Goal: Task Accomplishment & Management: Complete application form

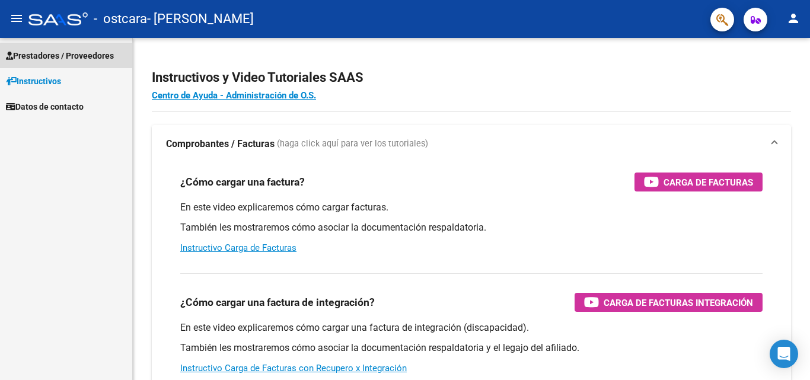
click at [66, 47] on link "Prestadores / Proveedores" at bounding box center [66, 55] width 132 height 25
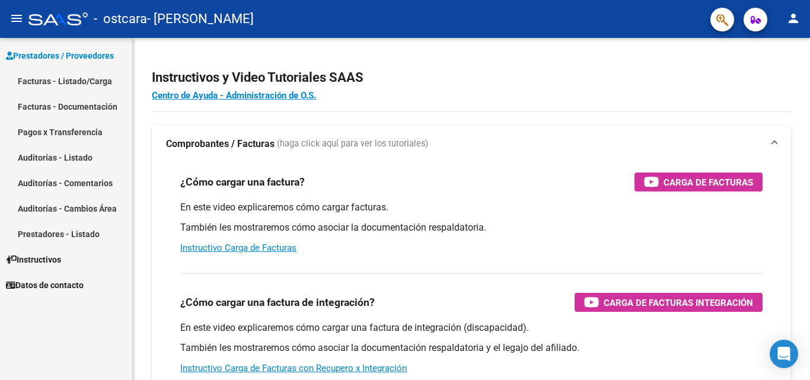
click at [77, 84] on link "Facturas - Listado/Carga" at bounding box center [66, 80] width 132 height 25
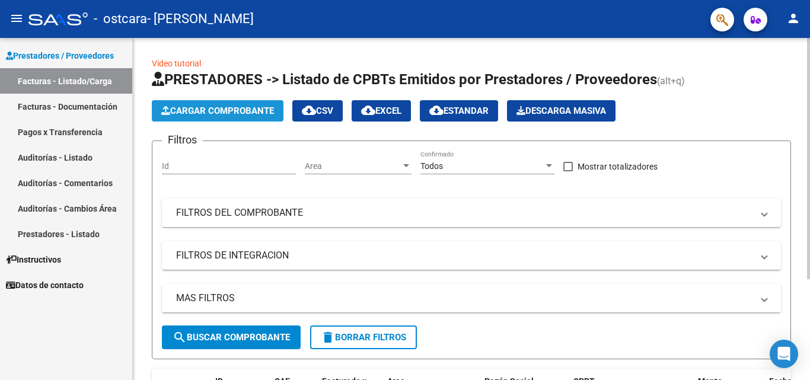
click at [231, 104] on button "Cargar Comprobante" at bounding box center [218, 110] width 132 height 21
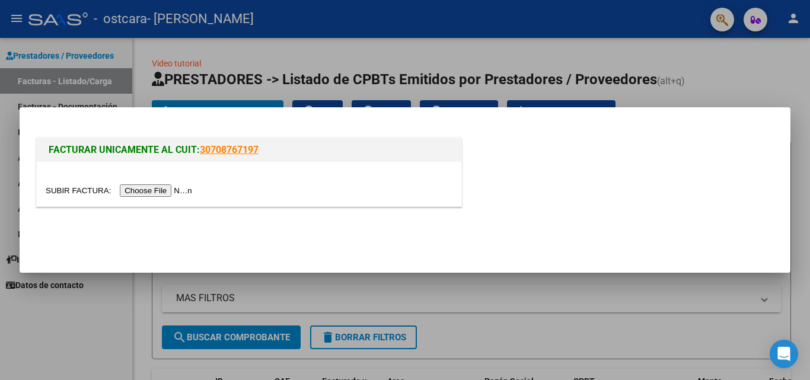
click at [162, 190] on input "file" at bounding box center [121, 190] width 150 height 12
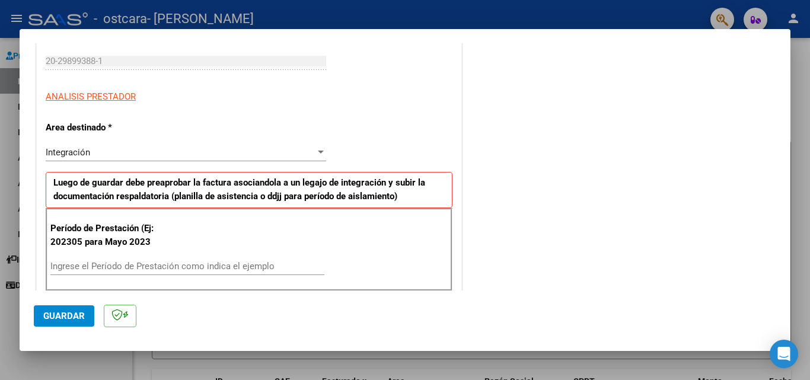
scroll to position [182, 0]
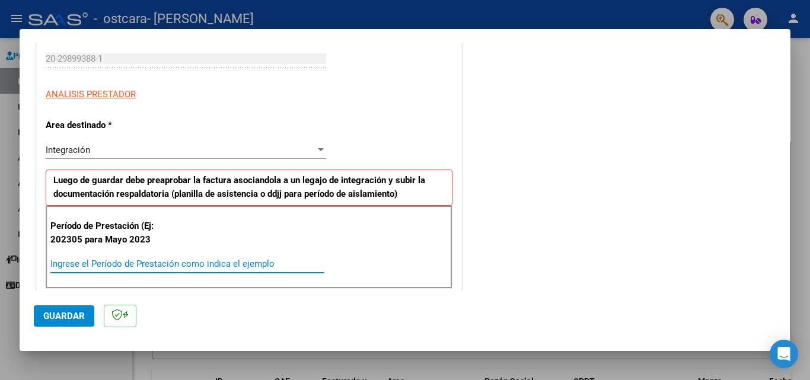
click at [84, 259] on input "Ingrese el Período de Prestación como indica el ejemplo" at bounding box center [187, 263] width 274 height 11
type input "202507"
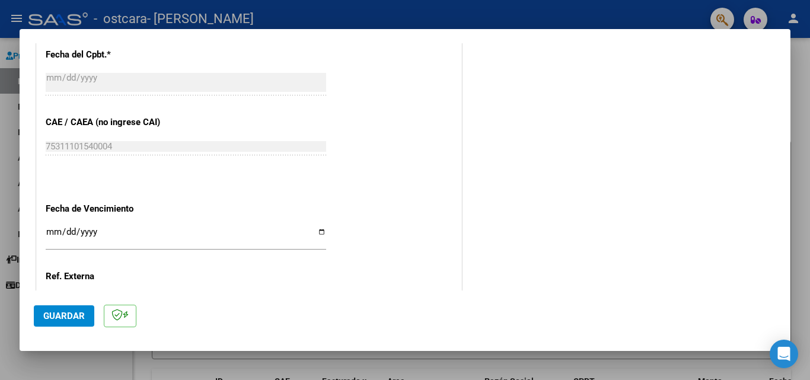
scroll to position [694, 0]
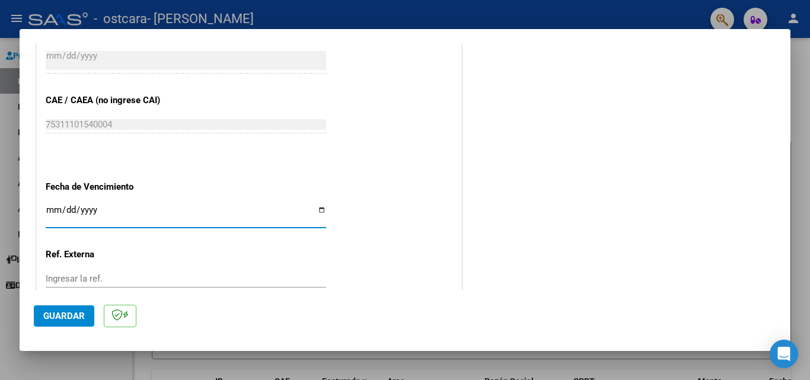
click at [320, 208] on input "Ingresar la fecha" at bounding box center [186, 214] width 280 height 19
type input "[DATE]"
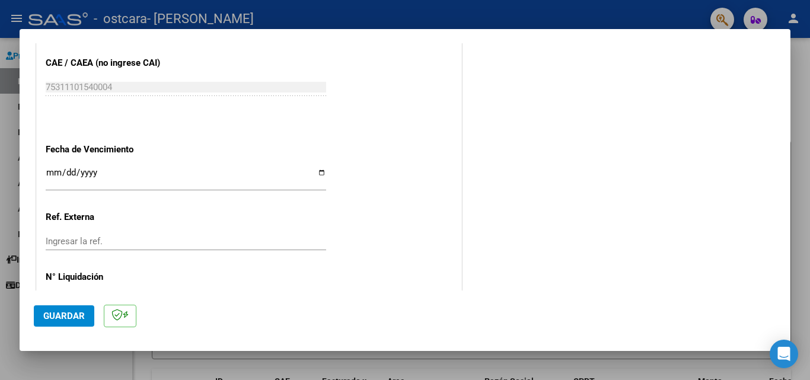
scroll to position [774, 0]
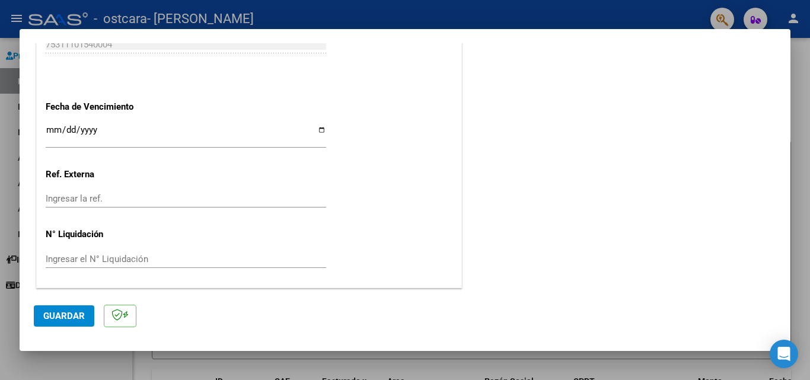
click at [63, 314] on span "Guardar" at bounding box center [64, 316] width 42 height 11
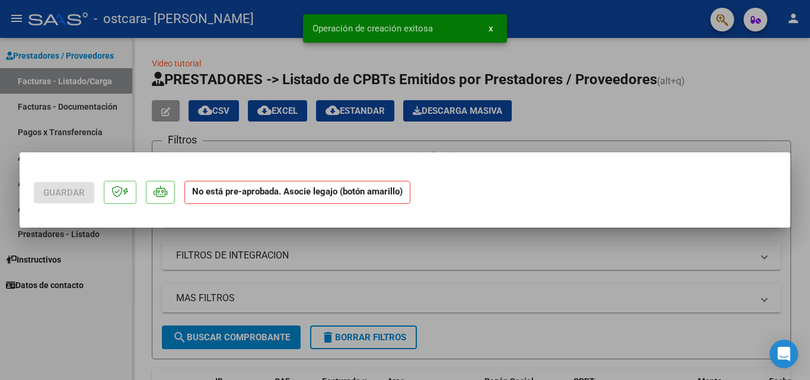
scroll to position [0, 0]
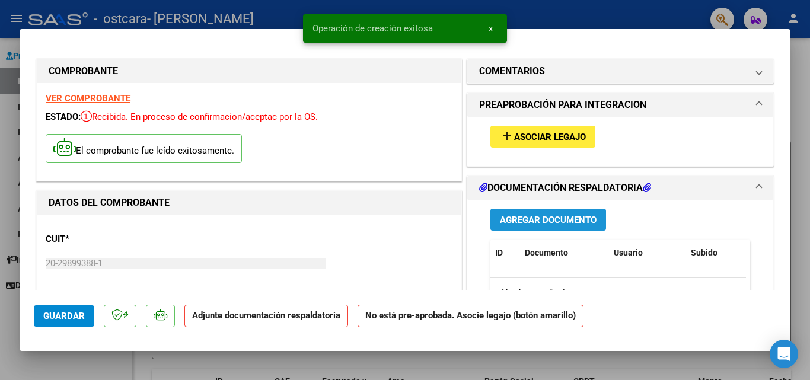
click at [545, 220] on span "Agregar Documento" at bounding box center [548, 220] width 97 height 11
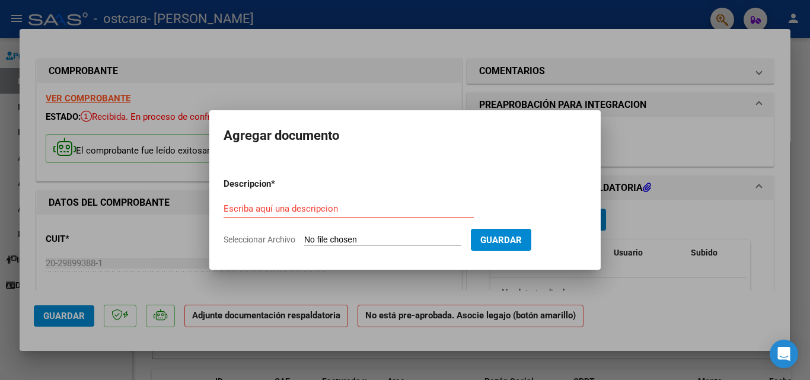
click at [251, 235] on span "Seleccionar Archivo" at bounding box center [260, 239] width 72 height 9
click at [304, 235] on input "Seleccionar Archivo" at bounding box center [382, 240] width 157 height 11
type input "C:\fakepath\[DATE] [PERSON_NAME].pdf"
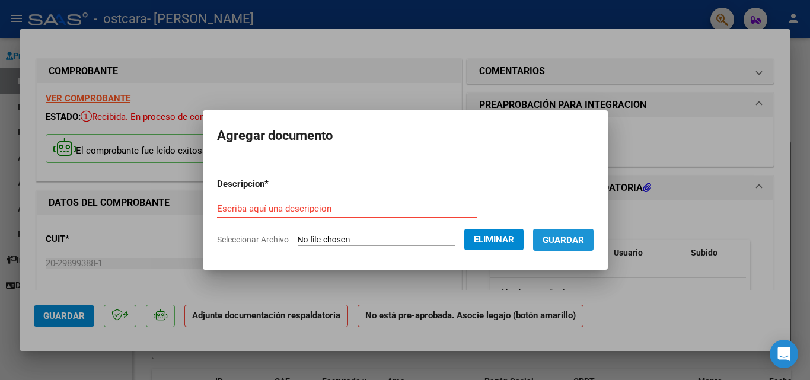
click at [564, 244] on span "Guardar" at bounding box center [563, 240] width 42 height 11
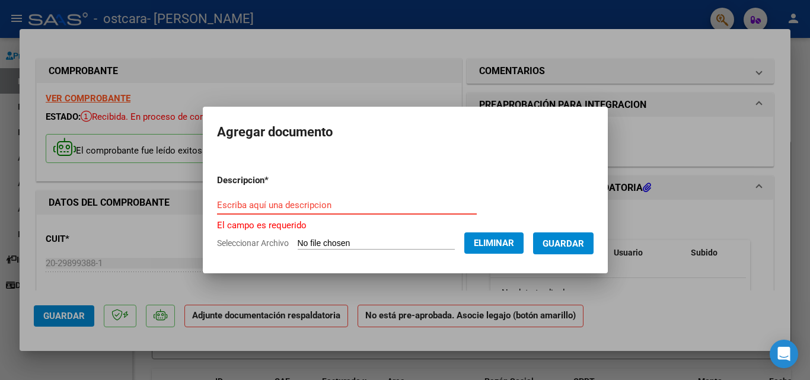
click at [218, 208] on input "Escriba aquí una descripcion" at bounding box center [347, 205] width 260 height 11
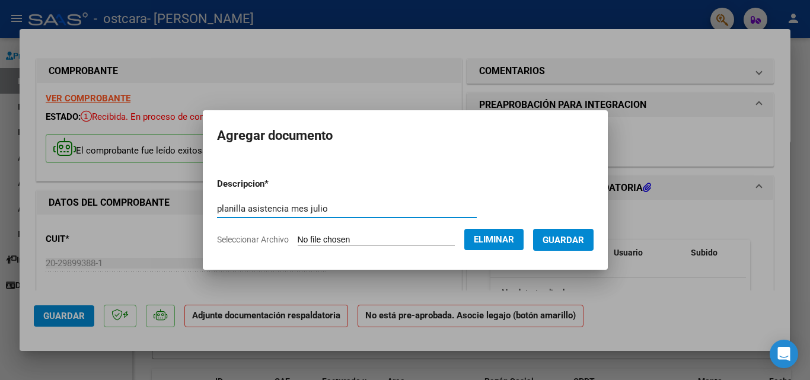
type input "planilla asistencia mes julio"
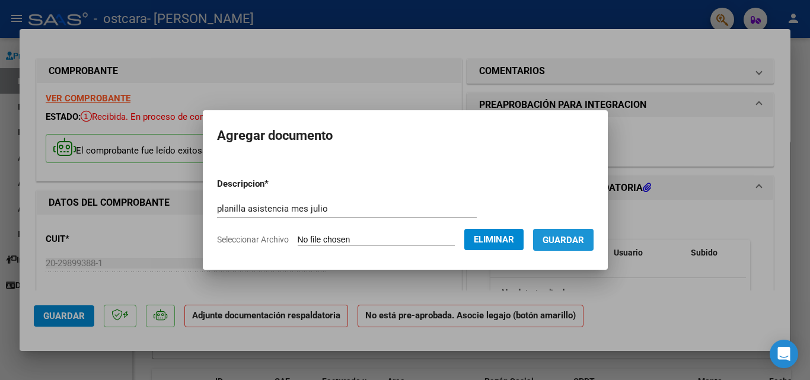
click at [576, 236] on span "Guardar" at bounding box center [563, 240] width 42 height 11
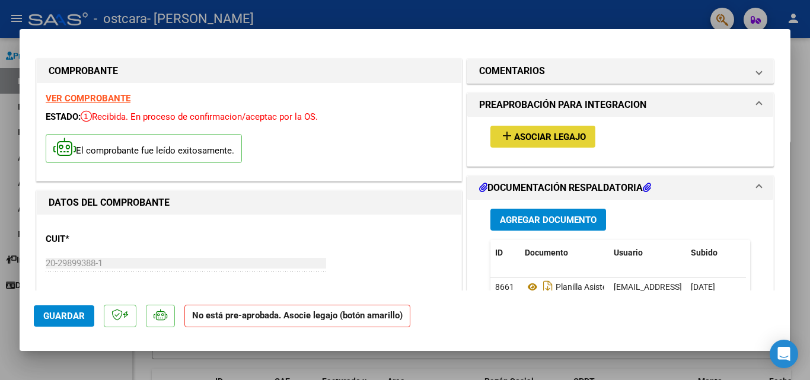
click at [522, 136] on span "Asociar Legajo" at bounding box center [550, 137] width 72 height 11
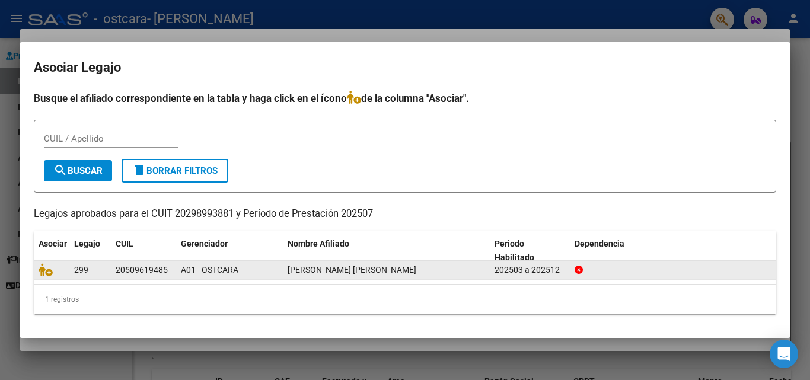
click at [314, 269] on span "[PERSON_NAME] [PERSON_NAME]" at bounding box center [352, 269] width 129 height 9
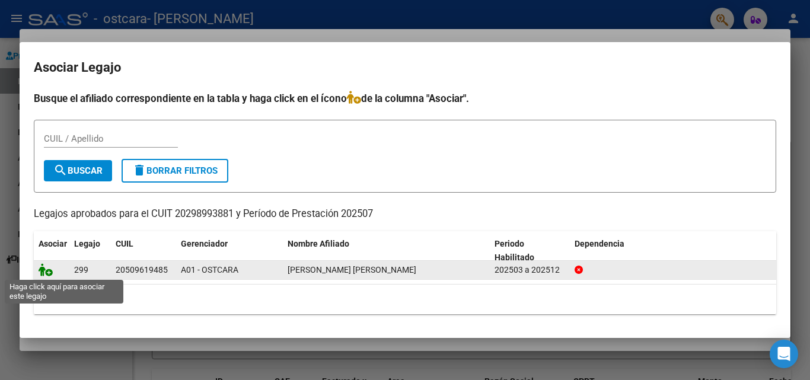
click at [42, 270] on icon at bounding box center [46, 269] width 14 height 13
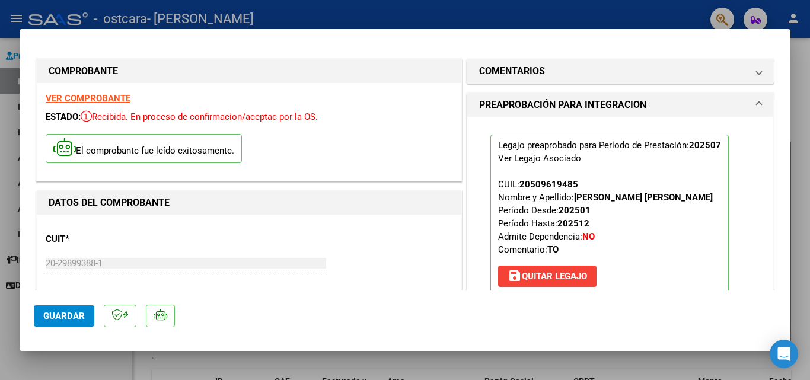
click at [51, 317] on span "Guardar" at bounding box center [64, 316] width 42 height 11
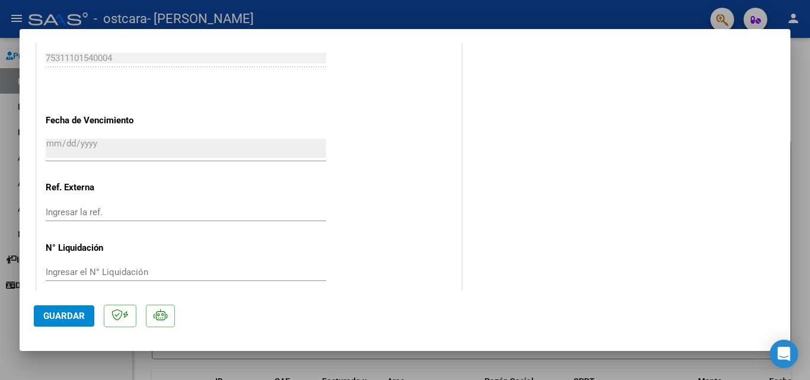
scroll to position [809, 0]
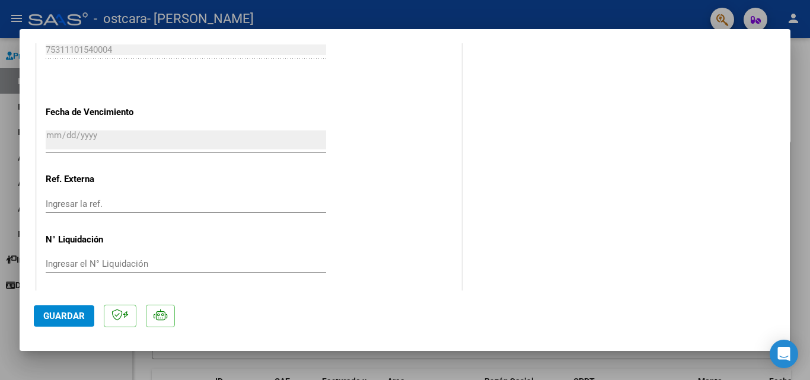
click at [56, 309] on button "Guardar" at bounding box center [64, 315] width 60 height 21
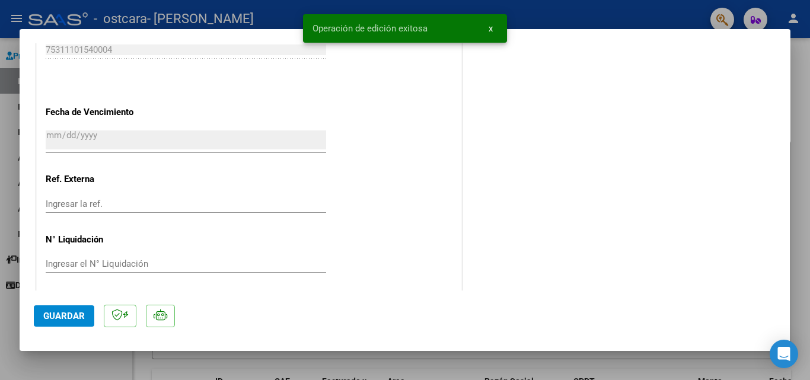
click at [804, 93] on div at bounding box center [405, 190] width 810 height 380
type input "$ 0,00"
